Goal: Answer question/provide support: Share knowledge or assist other users

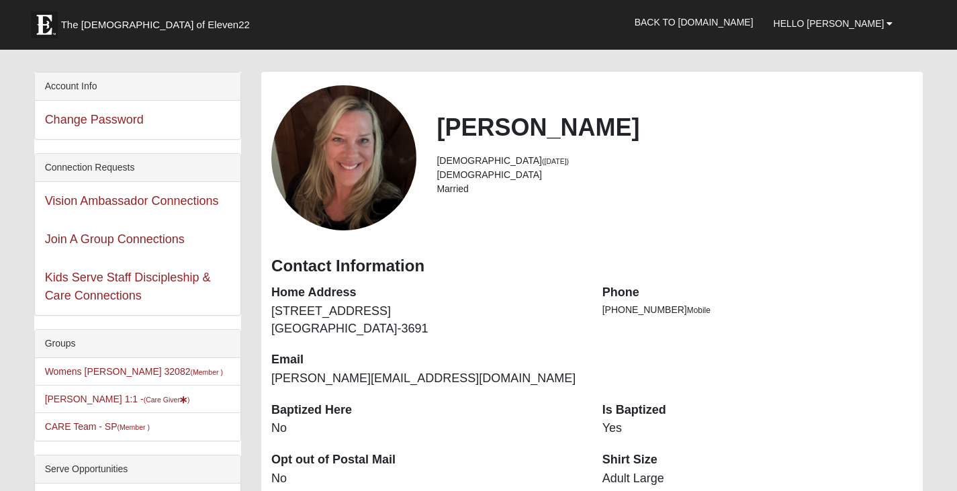
scroll to position [67, 0]
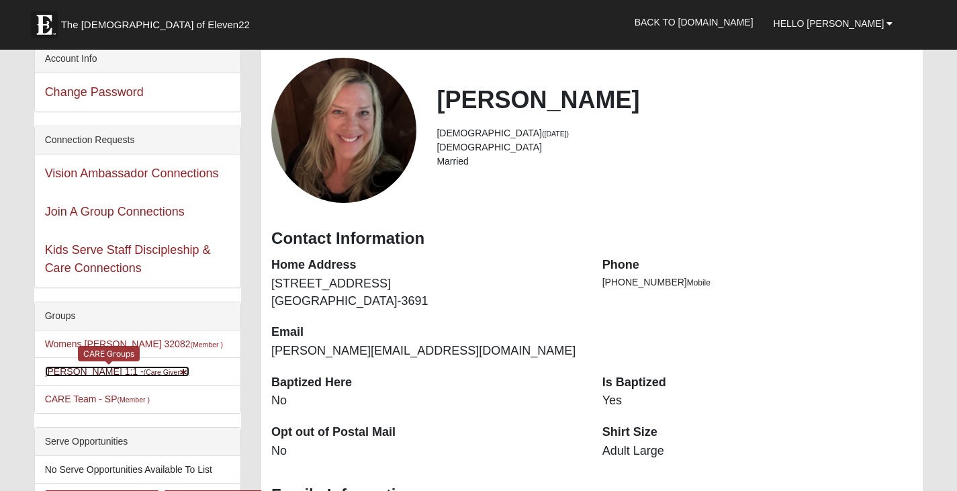
click at [107, 369] on link "[PERSON_NAME] 1:1 - (Care Giver )" at bounding box center [117, 371] width 145 height 11
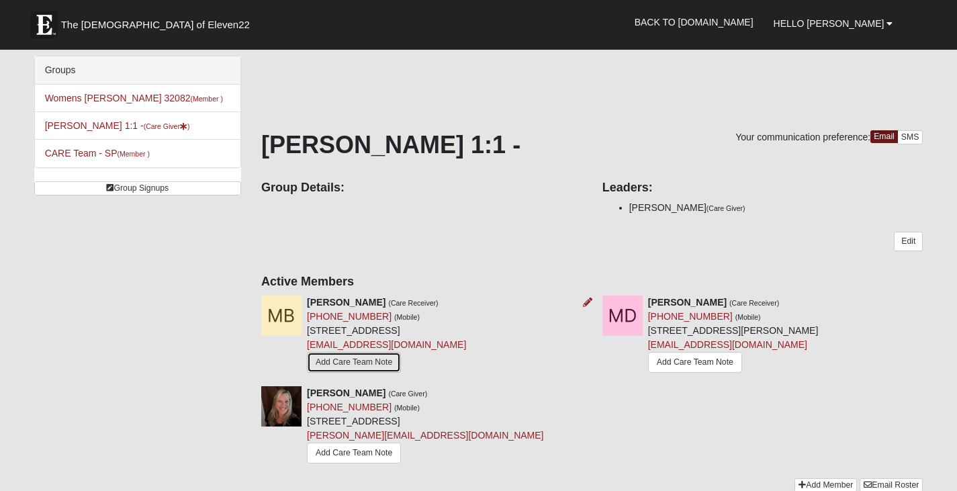
click at [341, 363] on link "Add Care Team Note" at bounding box center [354, 362] width 94 height 21
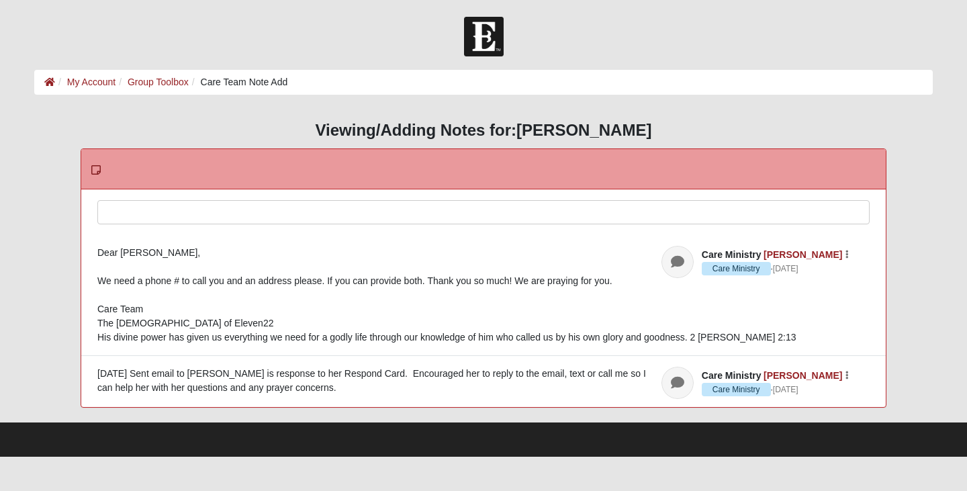
click at [134, 212] on div at bounding box center [483, 230] width 771 height 59
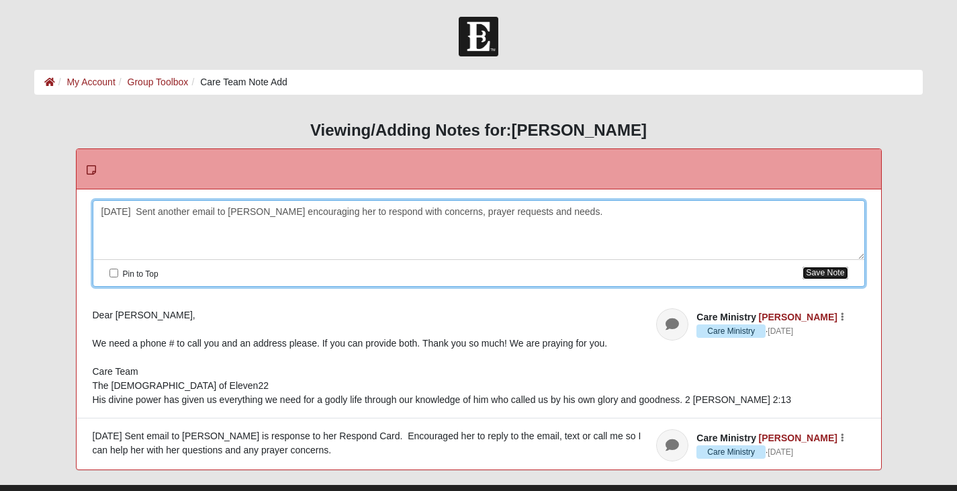
click at [815, 268] on button "Save Note" at bounding box center [824, 273] width 45 height 13
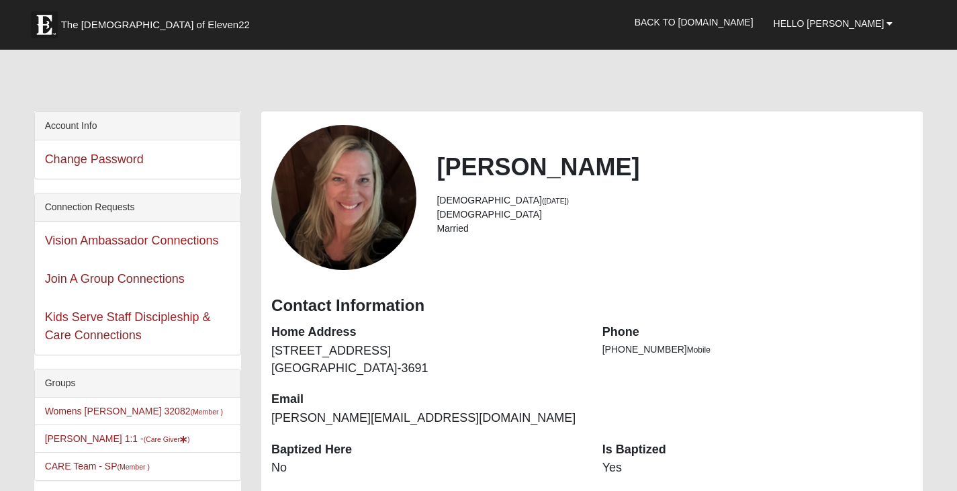
scroll to position [67, 0]
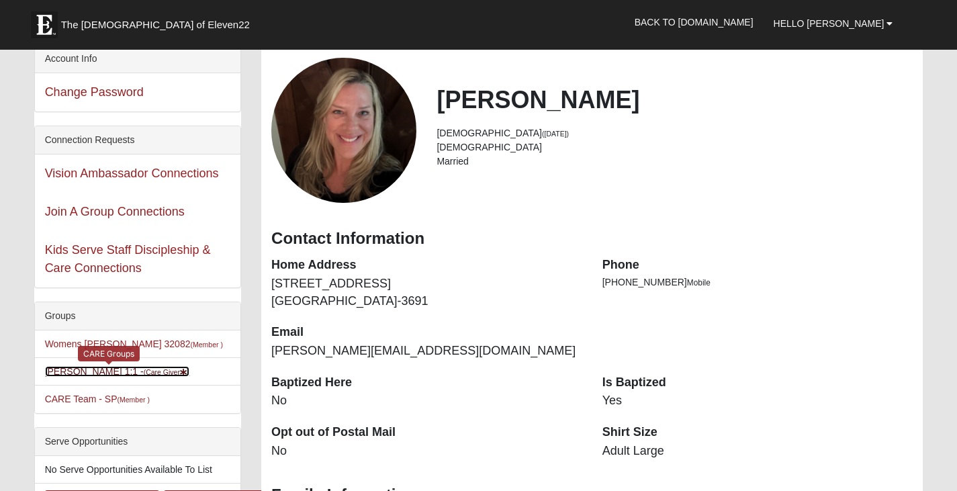
click at [96, 371] on link "[PERSON_NAME] 1:1 - (Care Giver )" at bounding box center [117, 371] width 145 height 11
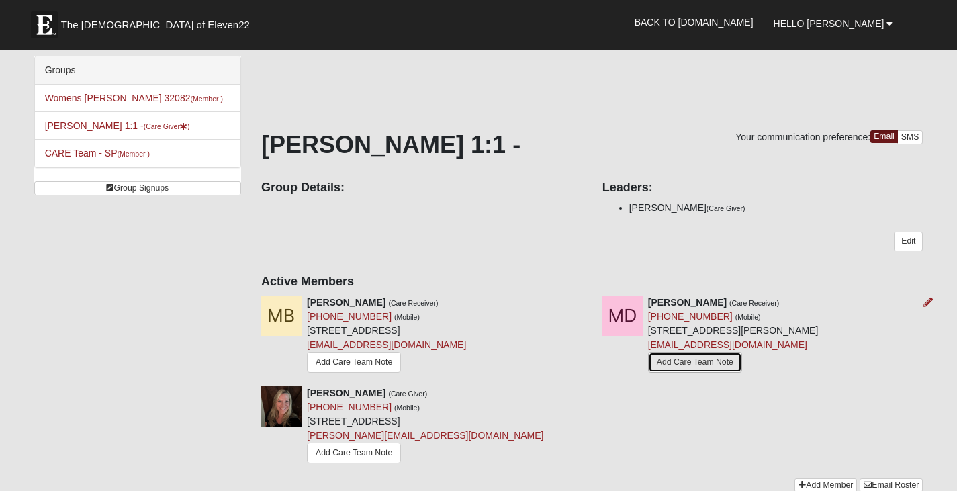
click at [695, 359] on link "Add Care Team Note" at bounding box center [695, 362] width 94 height 21
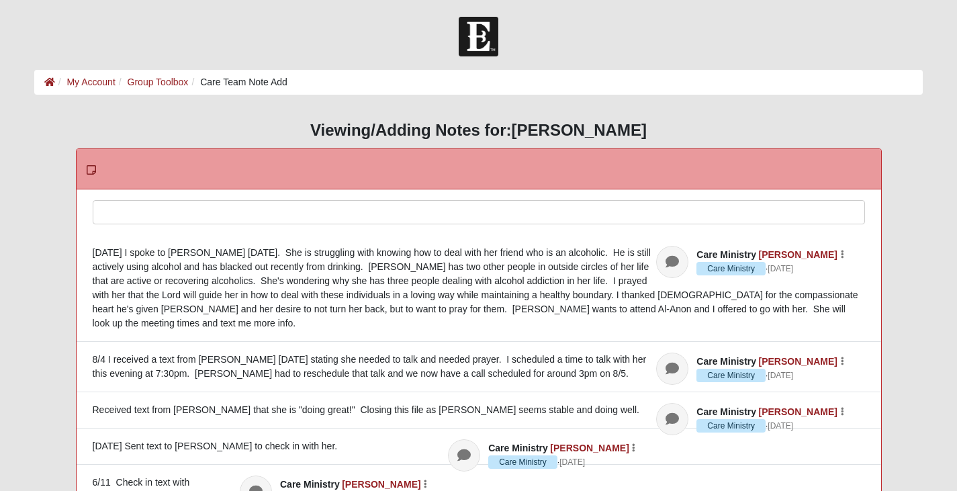
click at [110, 214] on div at bounding box center [478, 230] width 771 height 59
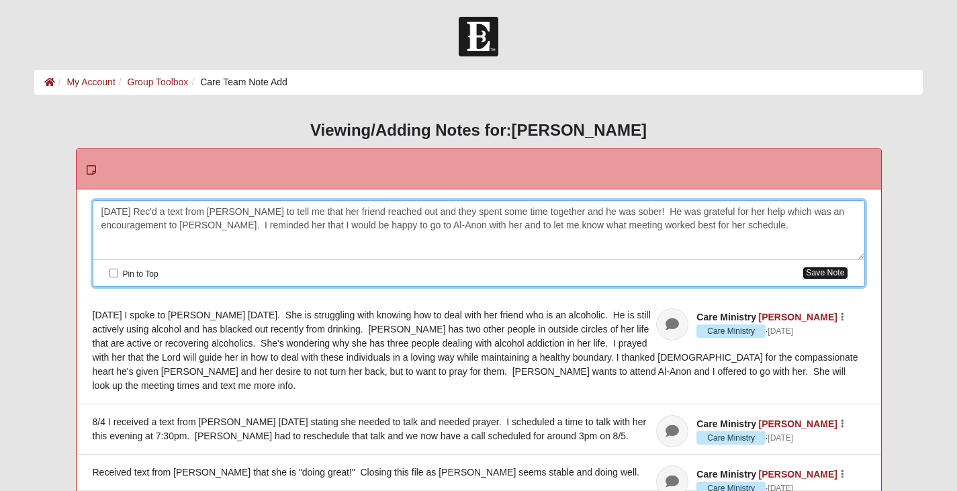
click at [835, 270] on button "Save Note" at bounding box center [824, 273] width 45 height 13
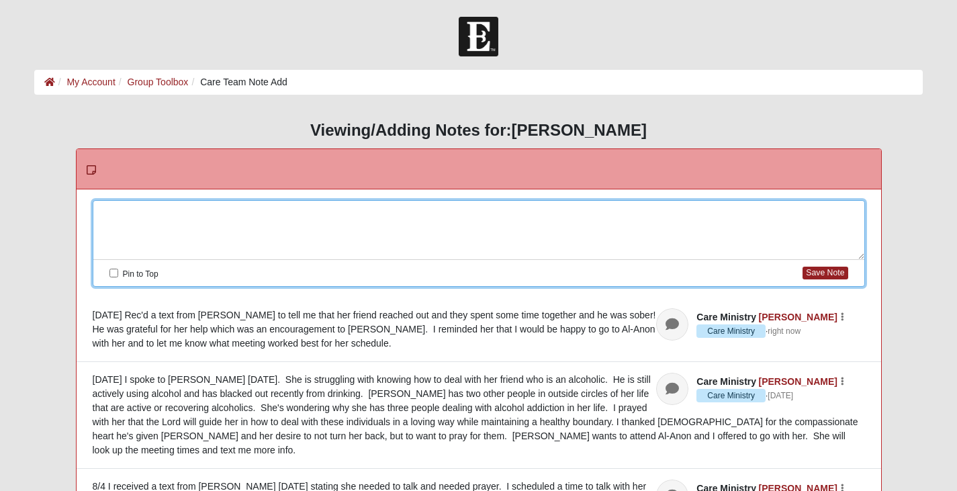
click at [125, 218] on div at bounding box center [478, 230] width 771 height 59
click at [821, 271] on button "Save Note" at bounding box center [824, 273] width 45 height 13
